Goal: Transaction & Acquisition: Obtain resource

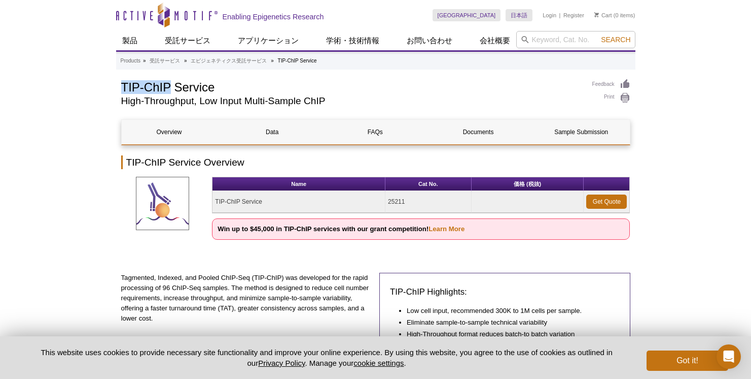
drag, startPoint x: 120, startPoint y: 86, endPoint x: 169, endPoint y: 87, distance: 49.2
click at [169, 87] on h1 "TIP-ChIP Service" at bounding box center [351, 86] width 461 height 15
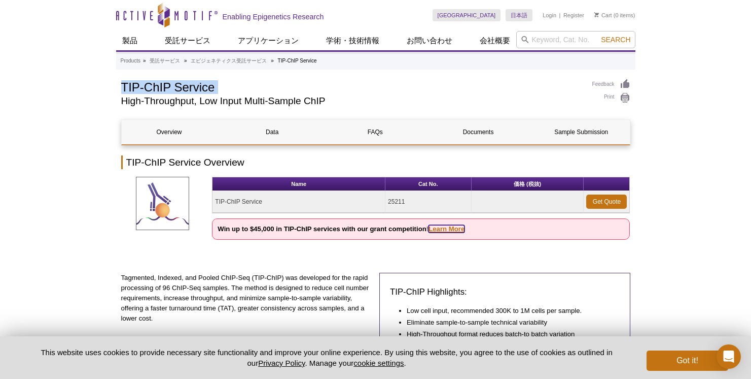
click at [445, 231] on link "Learn More" at bounding box center [447, 229] width 36 height 8
click at [653, 356] on button "Got it!" at bounding box center [687, 360] width 81 height 20
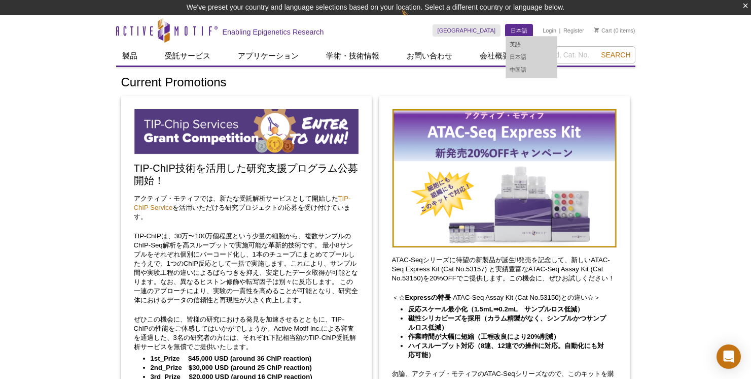
click at [526, 28] on link "日本語" at bounding box center [519, 30] width 27 height 12
click at [521, 42] on link "英語" at bounding box center [531, 44] width 51 height 13
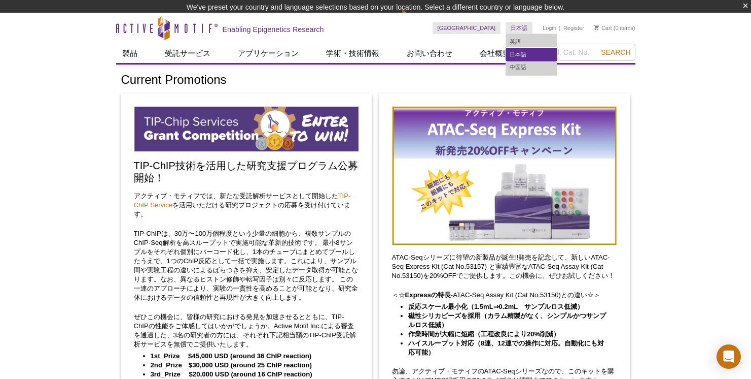
click at [519, 48] on link "日本語" at bounding box center [531, 54] width 51 height 13
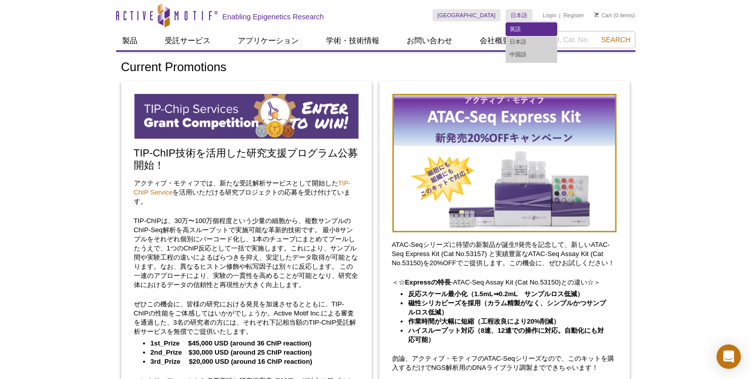
click at [517, 32] on link "英語" at bounding box center [531, 29] width 51 height 13
click at [511, 26] on link "英語" at bounding box center [531, 29] width 51 height 13
click at [530, 29] on link "英語" at bounding box center [531, 29] width 51 height 13
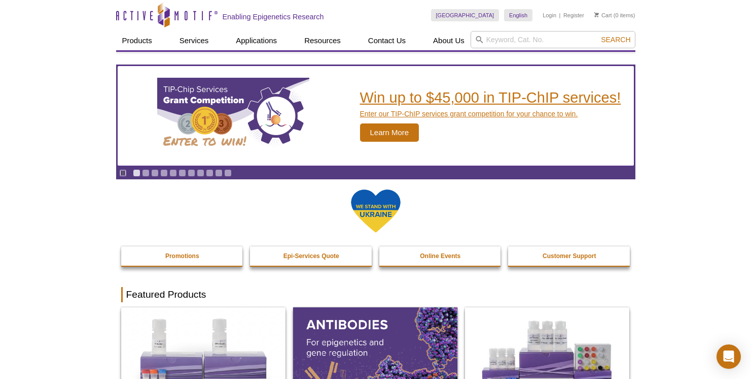
click at [410, 96] on h2 "Win up to $45,000 in TIP-ChIP services!" at bounding box center [490, 97] width 261 height 15
click at [385, 129] on span "Learn More" at bounding box center [389, 132] width 59 height 18
click at [408, 102] on h2 "Win up to $45,000 in TIP-ChIP services!" at bounding box center [490, 97] width 261 height 15
click at [381, 137] on span "Learn More" at bounding box center [389, 132] width 59 height 18
click at [409, 101] on h2 "Win up to $45,000 in TIP-ChIP services!" at bounding box center [490, 97] width 261 height 15
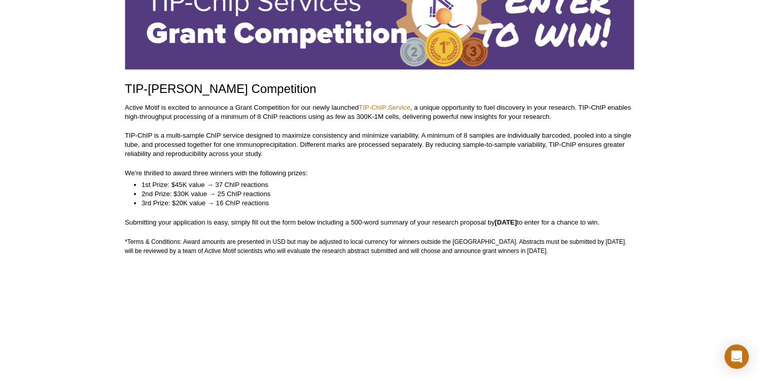
scroll to position [104, 0]
